Goal: Task Accomplishment & Management: Use online tool/utility

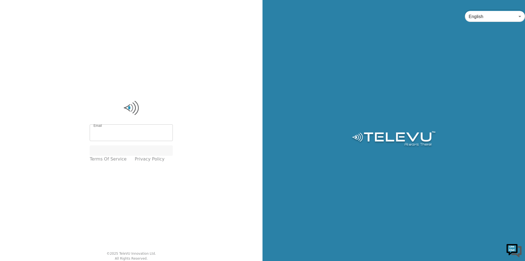
type input "[EMAIL_ADDRESS][PERSON_NAME][DOMAIN_NAME]"
click at [129, 151] on div "Login" at bounding box center [131, 150] width 83 height 11
click at [141, 154] on button "Login" at bounding box center [131, 150] width 83 height 11
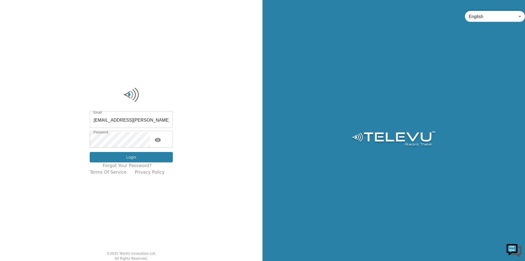
click at [137, 160] on button "Login" at bounding box center [131, 157] width 83 height 11
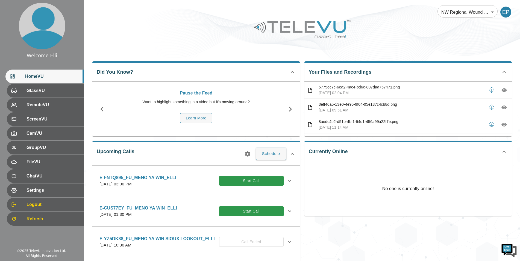
drag, startPoint x: 424, startPoint y: 231, endPoint x: 398, endPoint y: 191, distance: 48.0
click at [424, 232] on div "Currently Online No one is currently online!" at bounding box center [406, 207] width 212 height 142
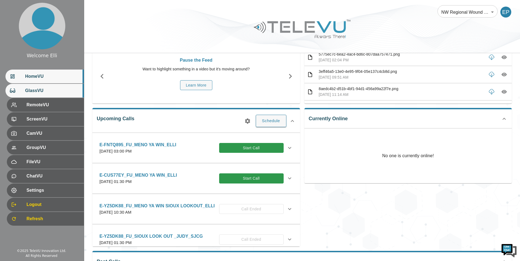
scroll to position [55, 0]
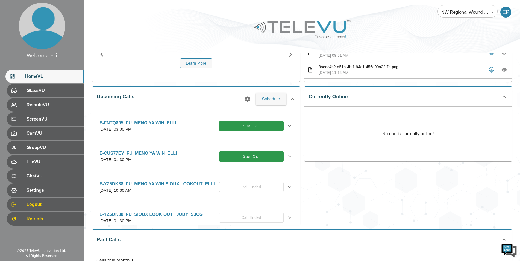
drag, startPoint x: 403, startPoint y: 170, endPoint x: 398, endPoint y: 164, distance: 7.5
click at [404, 170] on div "Currently Online No one is currently online!" at bounding box center [406, 153] width 212 height 142
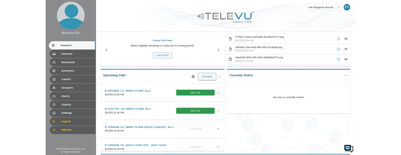
scroll to position [0, 0]
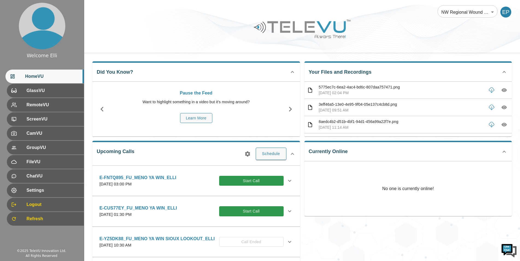
click at [353, 228] on div "Currently Online No one is currently online!" at bounding box center [406, 207] width 212 height 142
